Goal: Find specific page/section: Find specific page/section

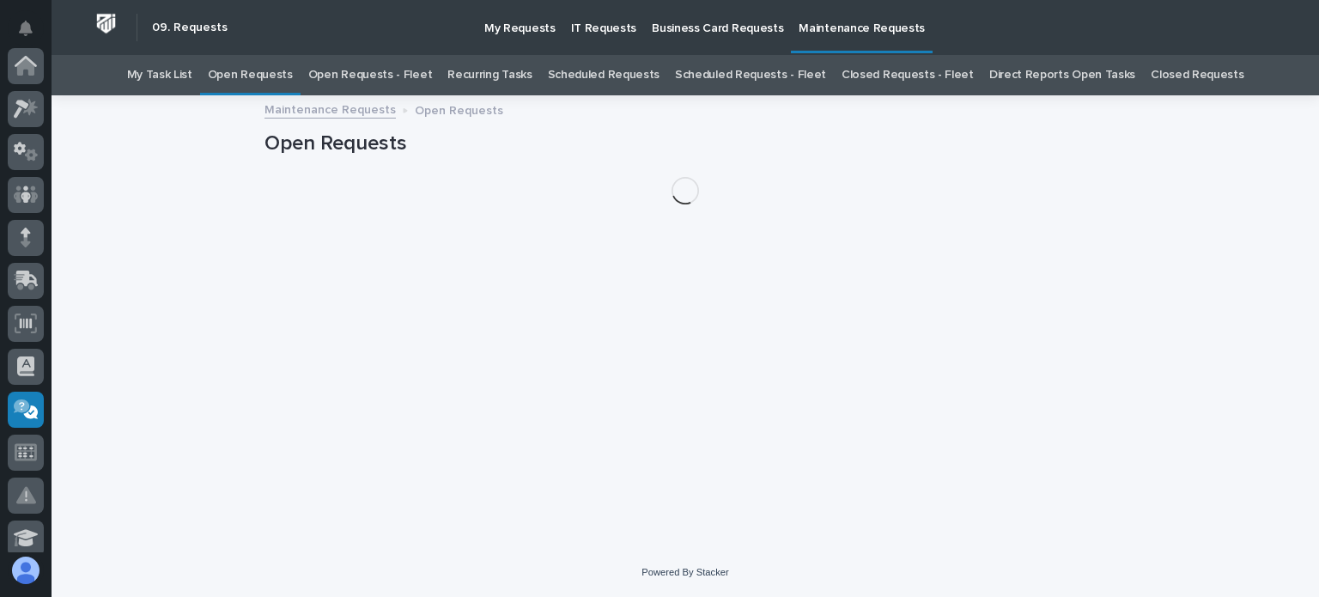
scroll to position [344, 0]
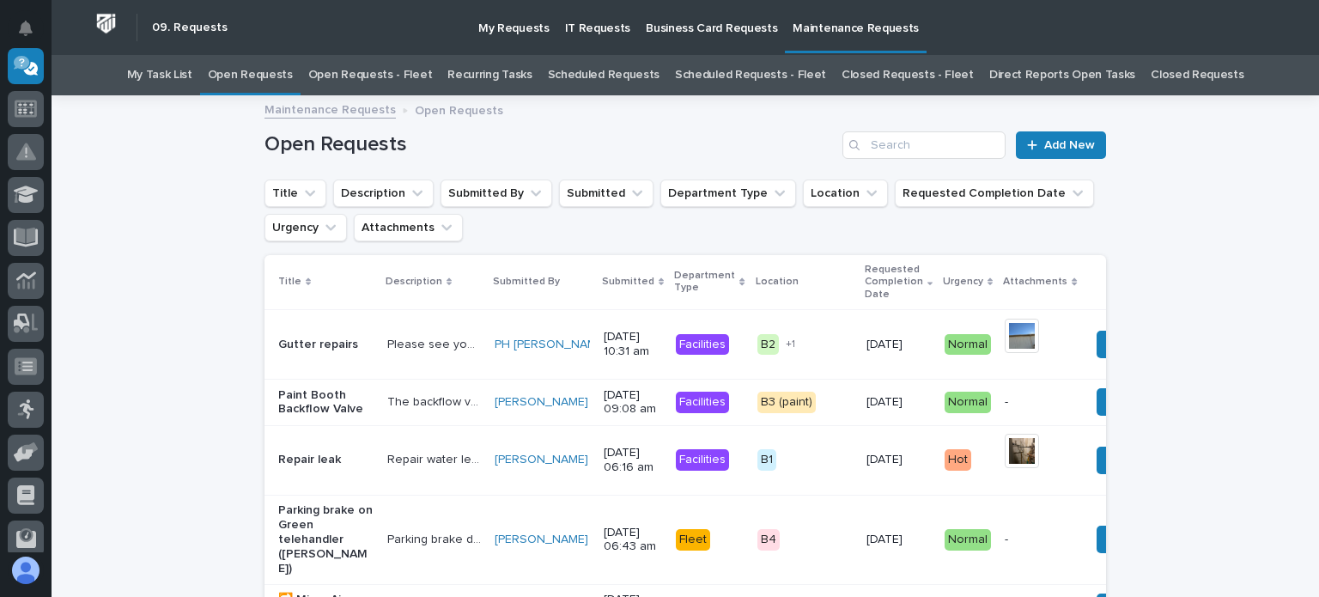
click at [401, 73] on link "Open Requests - Fleet" at bounding box center [370, 75] width 125 height 40
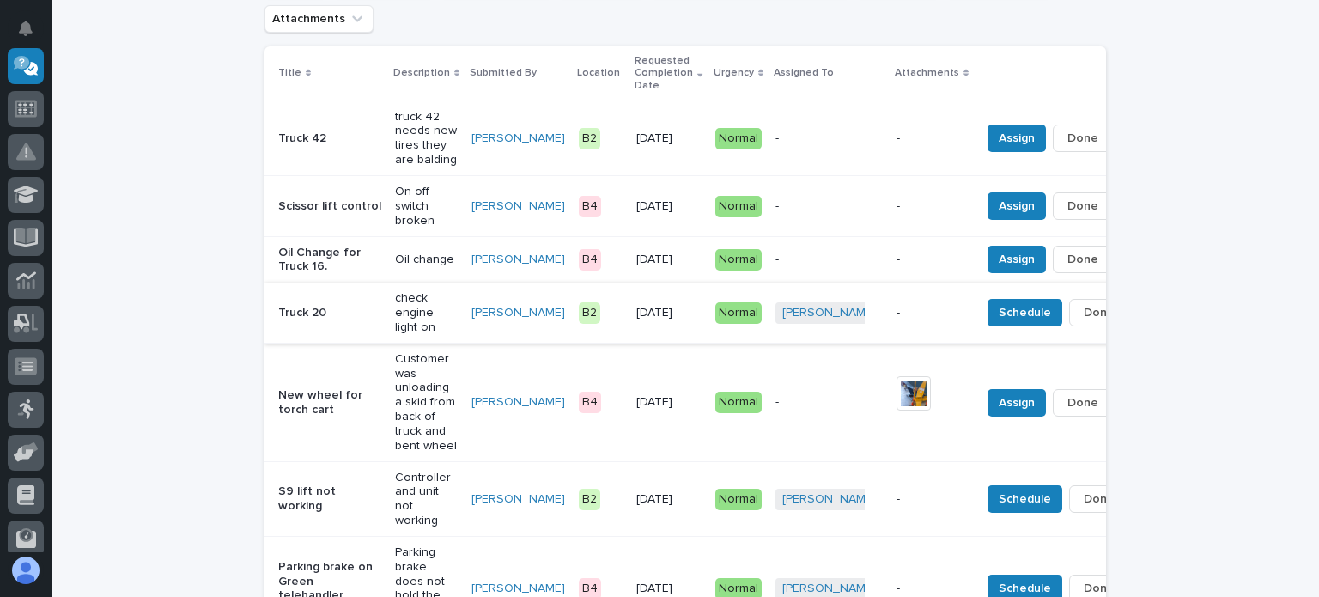
scroll to position [172, 0]
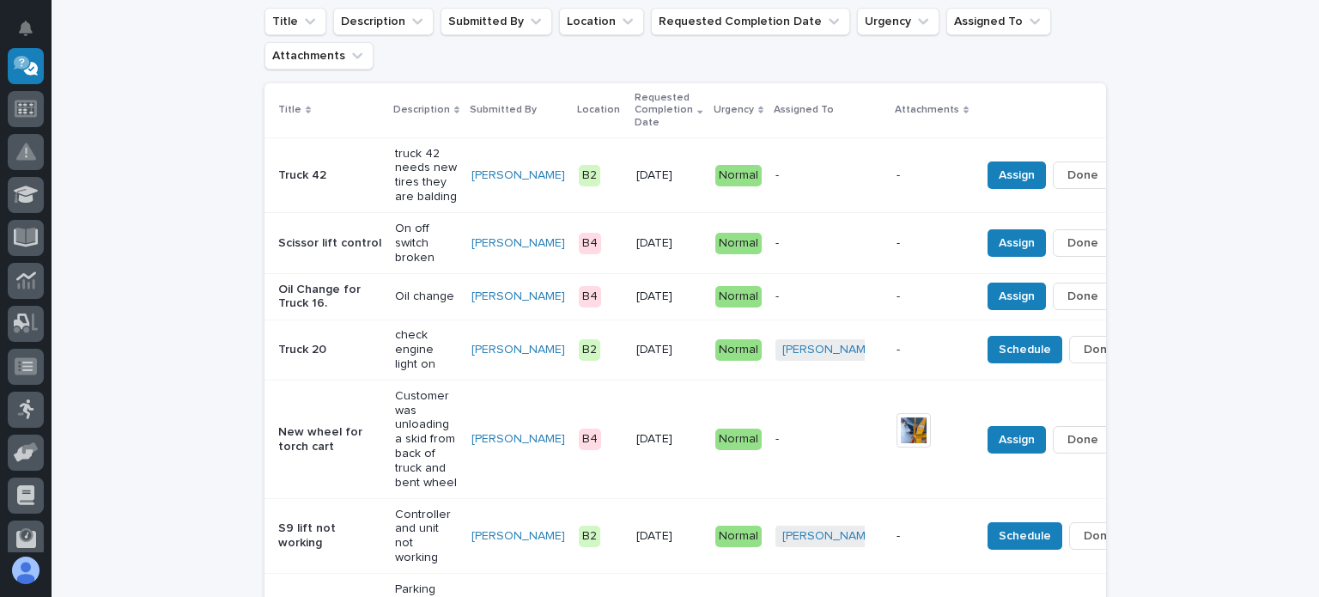
click at [395, 239] on p "On off switch broken" at bounding box center [426, 243] width 63 height 43
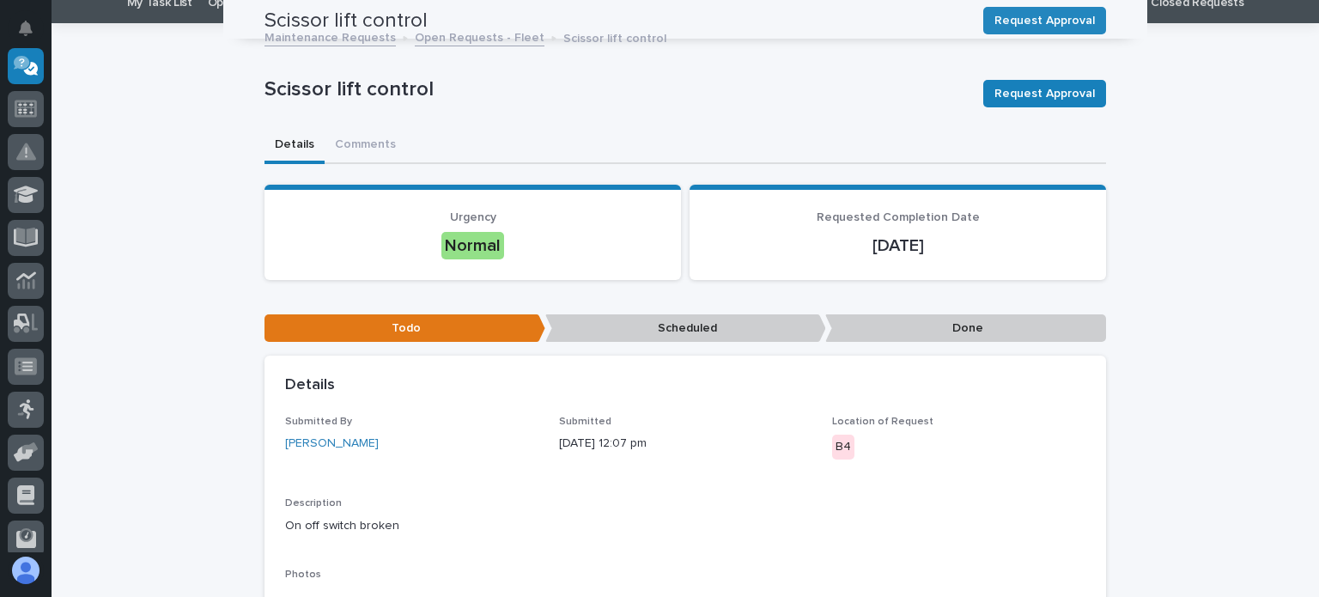
scroll to position [58, 0]
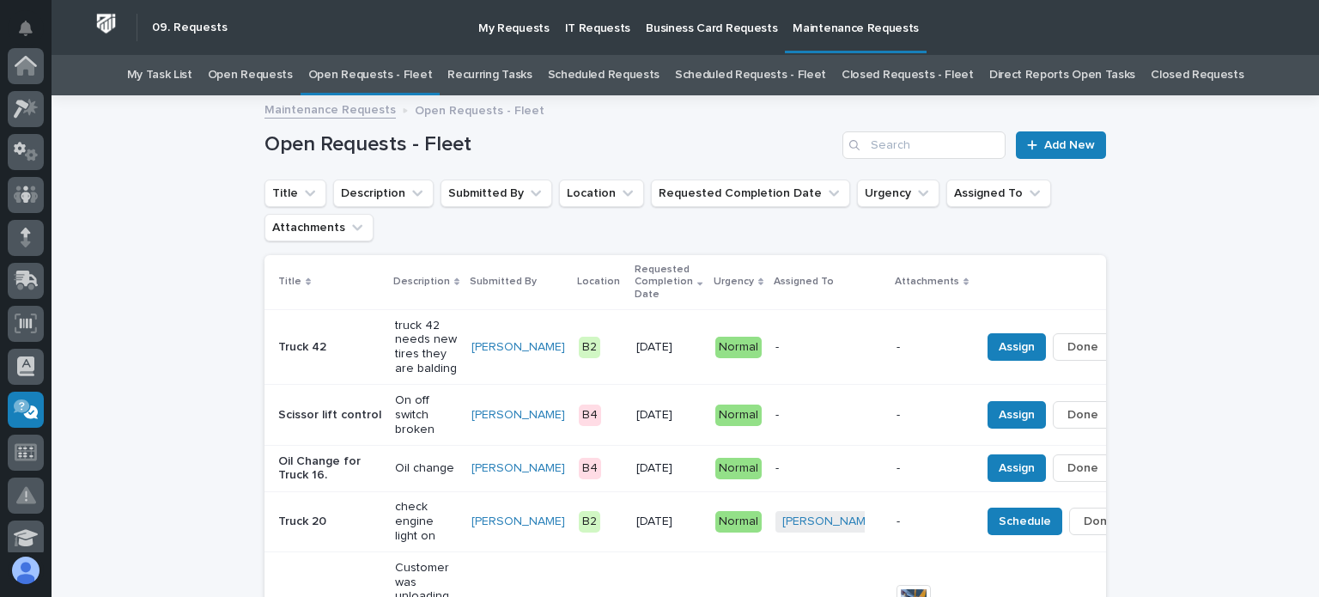
scroll to position [55, 0]
